Goal: Understand process/instructions: Learn how to perform a task or action

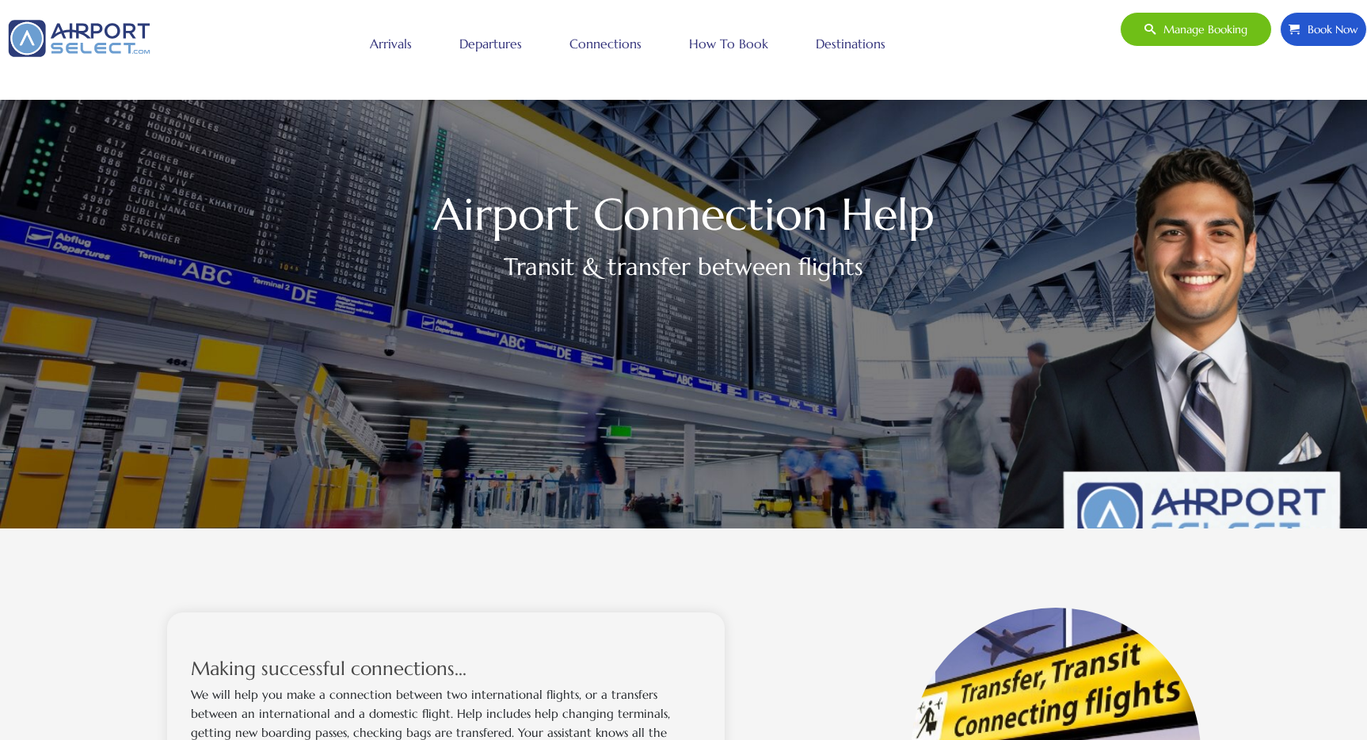
scroll to position [29, 0]
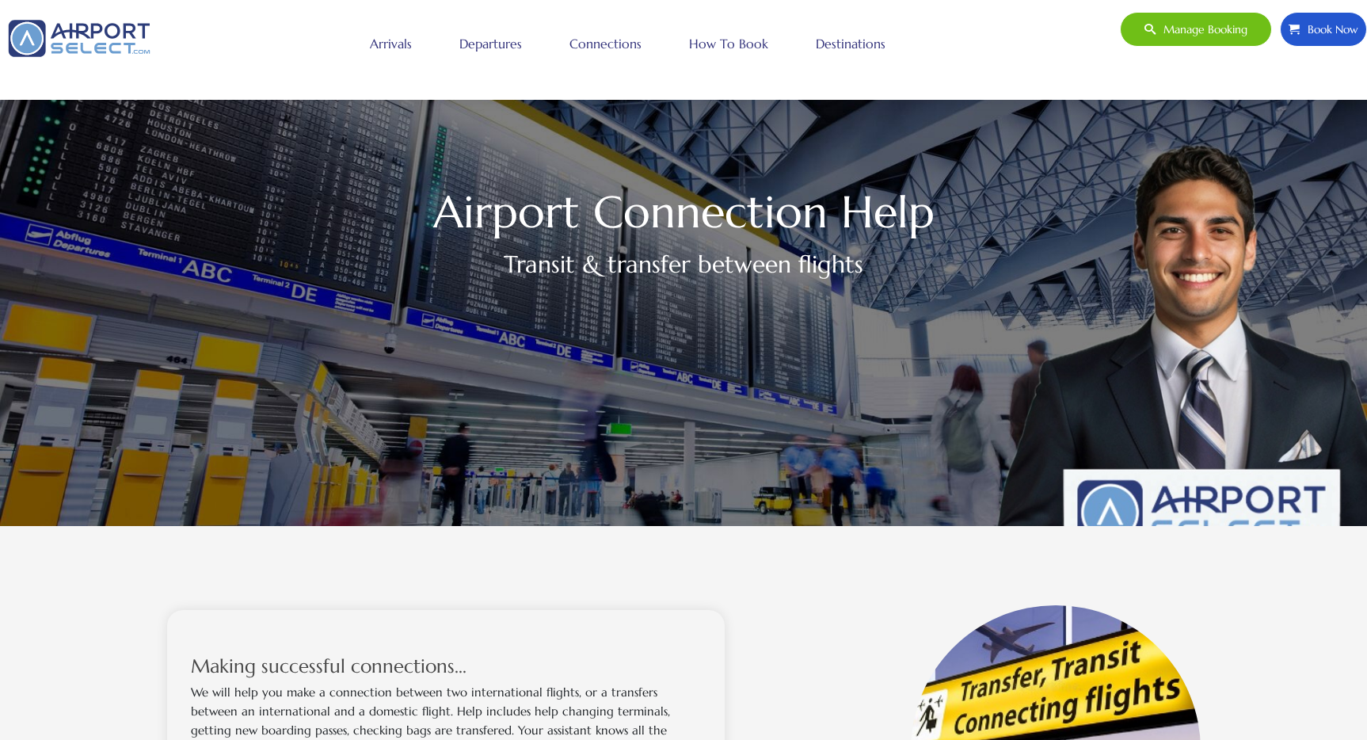
click at [586, 46] on link "Connections" at bounding box center [605, 44] width 80 height 40
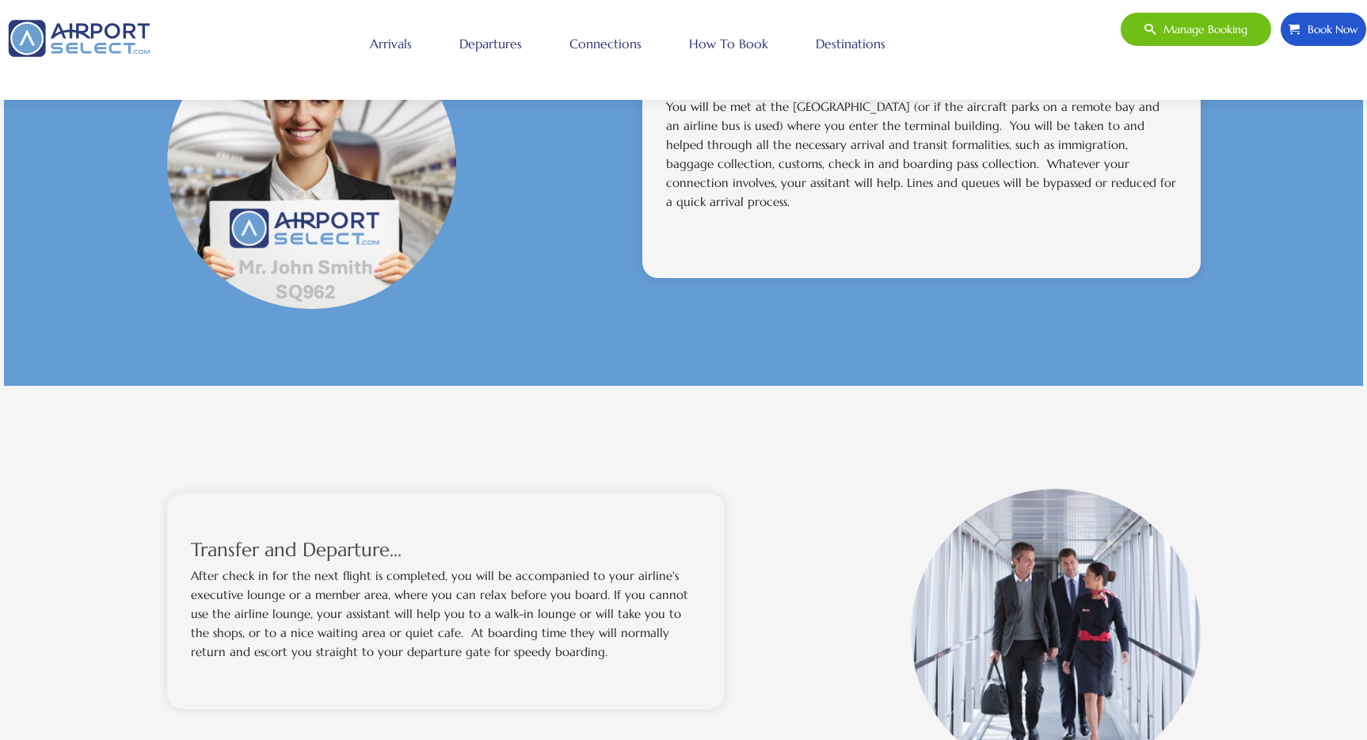
scroll to position [935, 0]
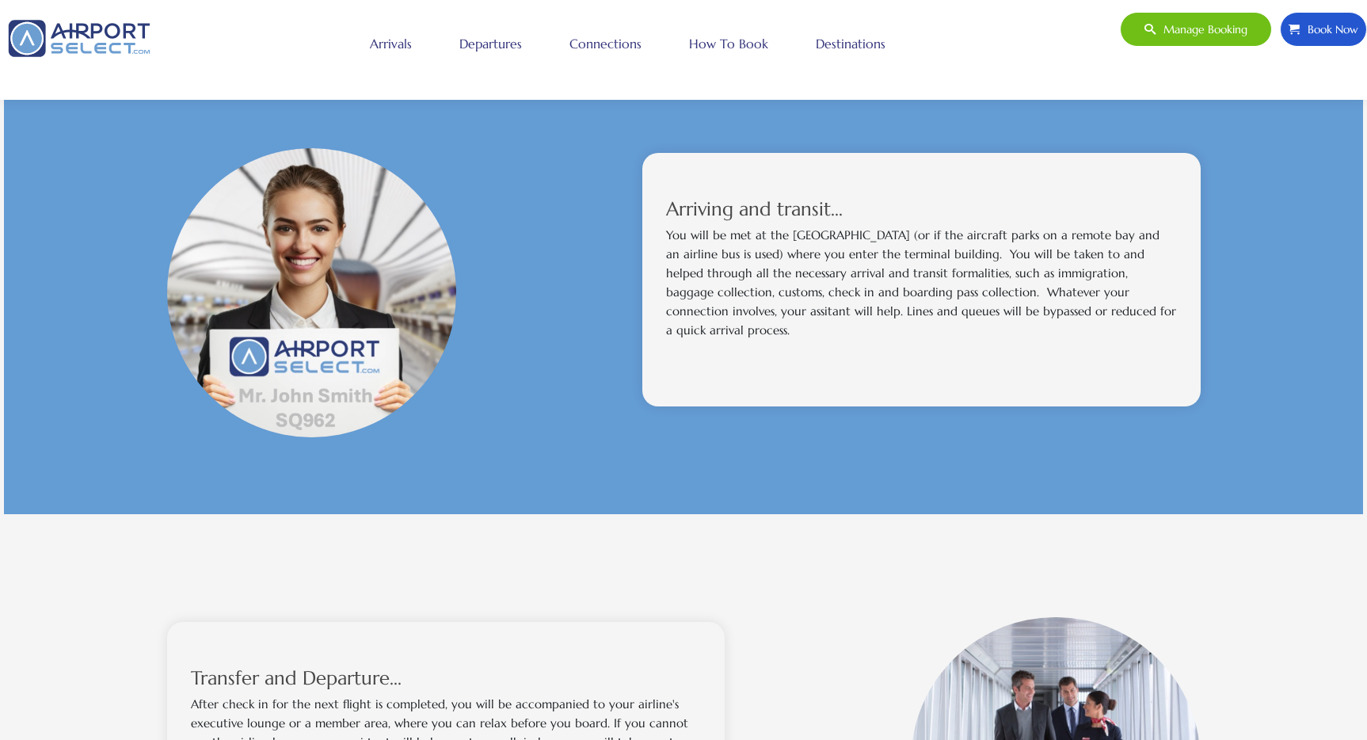
click at [743, 238] on p "You will be met at the [GEOGRAPHIC_DATA] (or if the aircraft parks on a remote …" at bounding box center [921, 283] width 511 height 114
click at [597, 47] on link "Connections" at bounding box center [605, 44] width 80 height 40
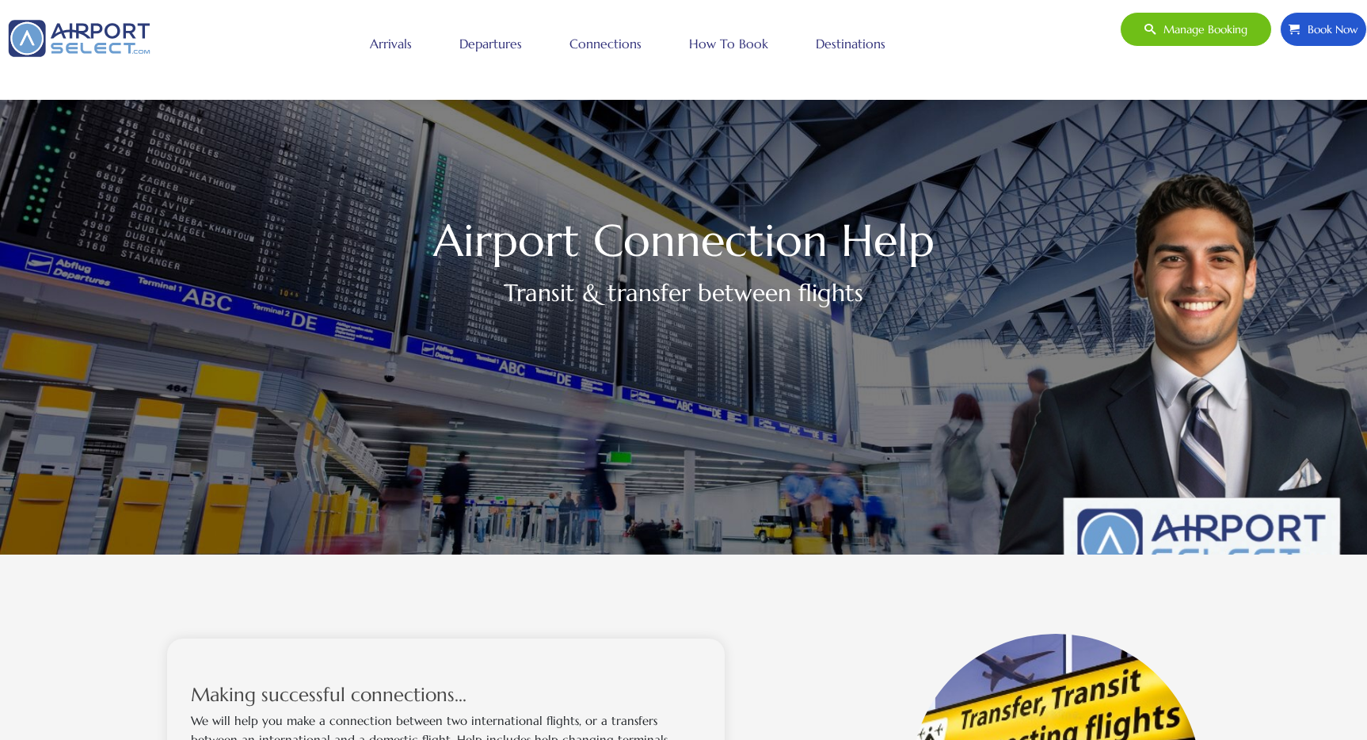
click at [744, 46] on link "How to book" at bounding box center [728, 44] width 87 height 40
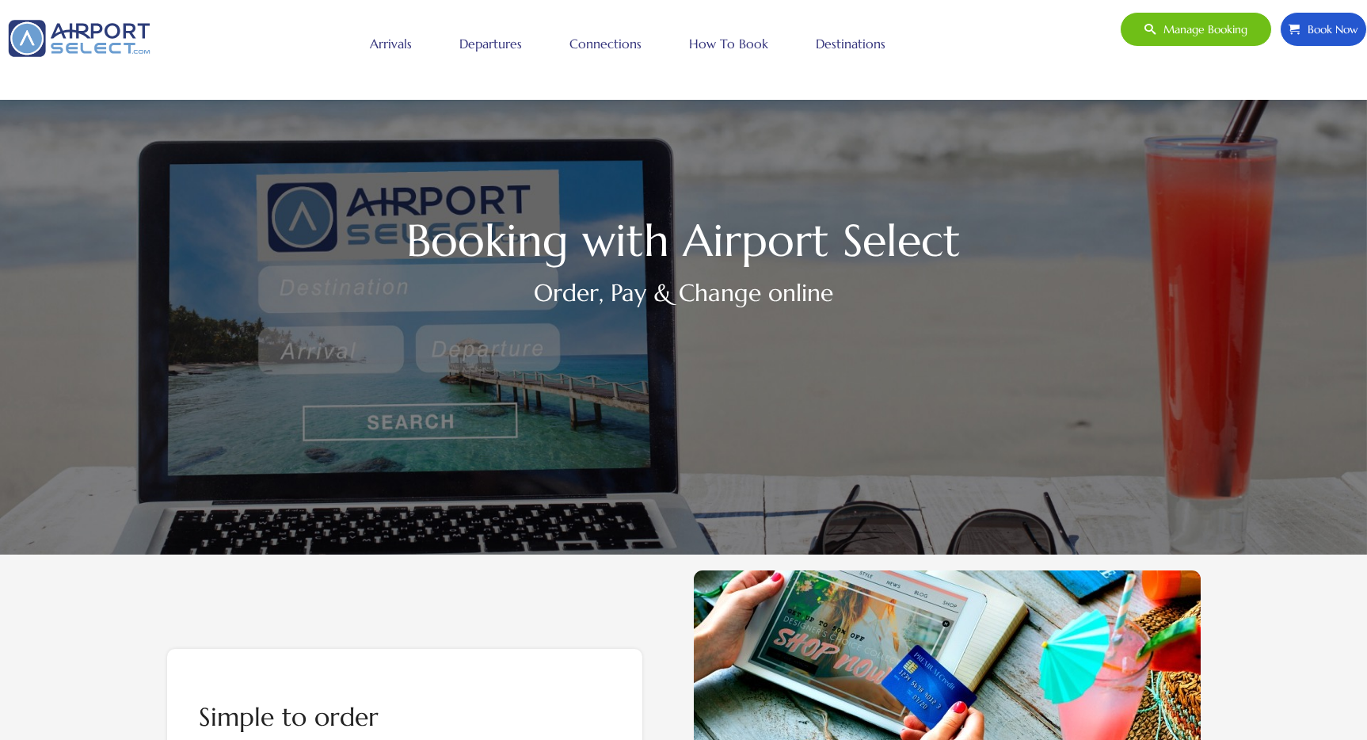
click at [744, 46] on link "How to book" at bounding box center [728, 44] width 87 height 40
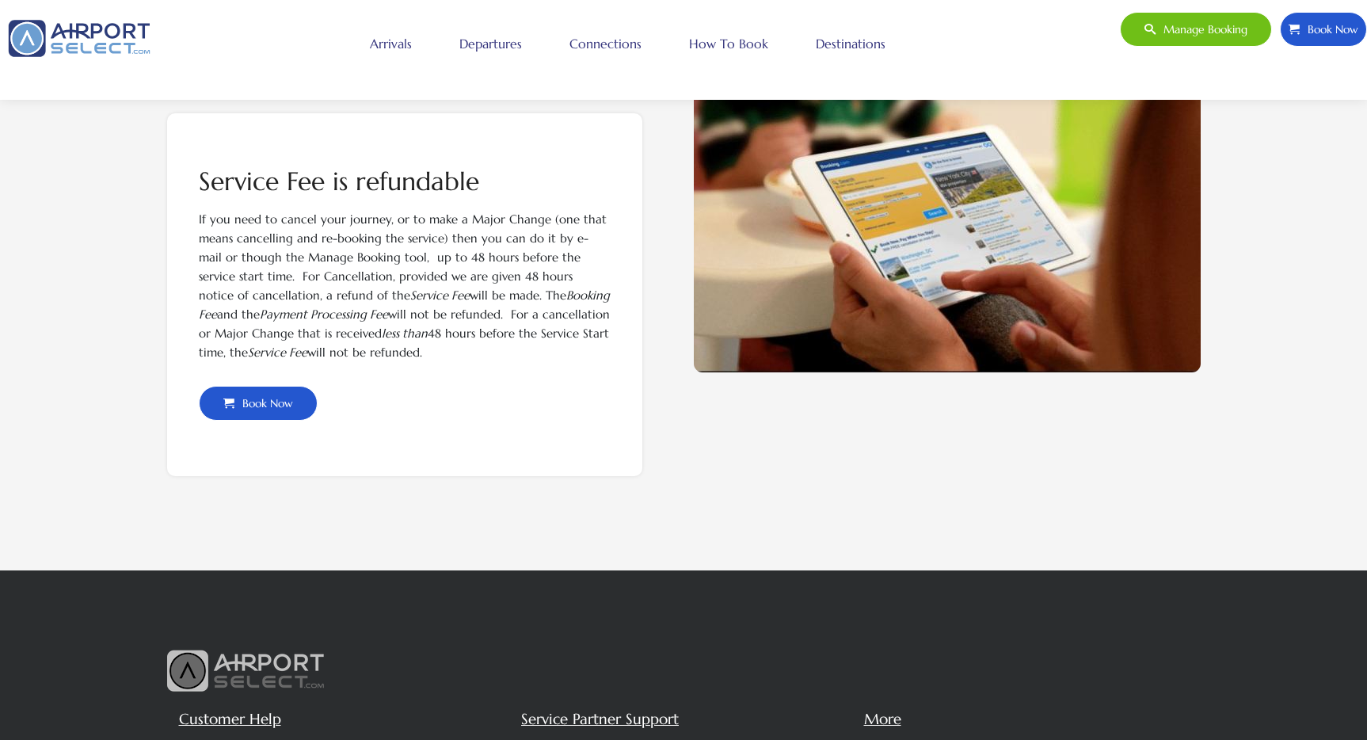
scroll to position [1454, 0]
